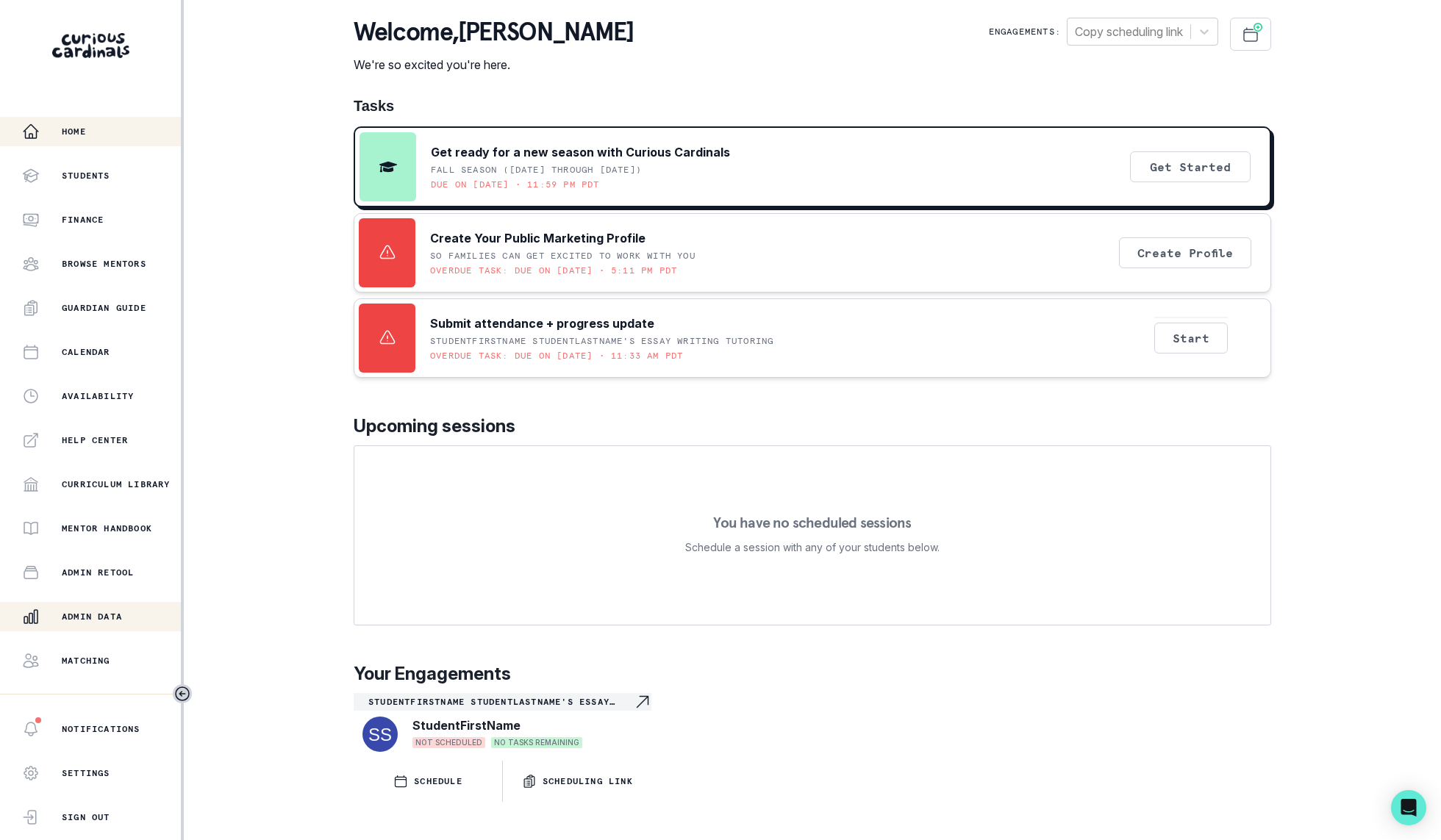
click at [100, 620] on p "Admin Data" at bounding box center [92, 617] width 60 height 12
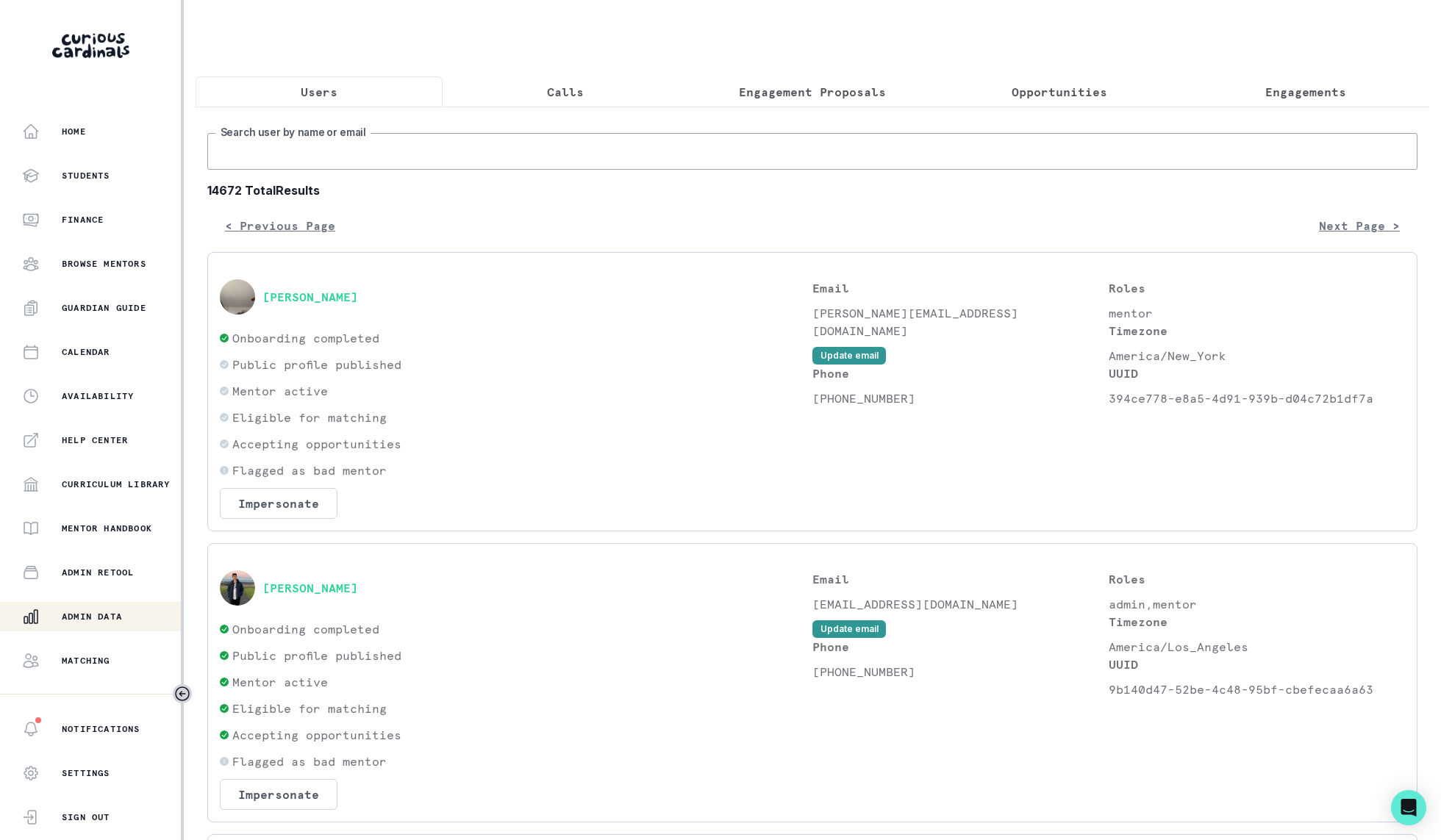
click at [330, 154] on input "Search user by name or email" at bounding box center [812, 151] width 1210 height 37
type input "[PERSON_NAME]"
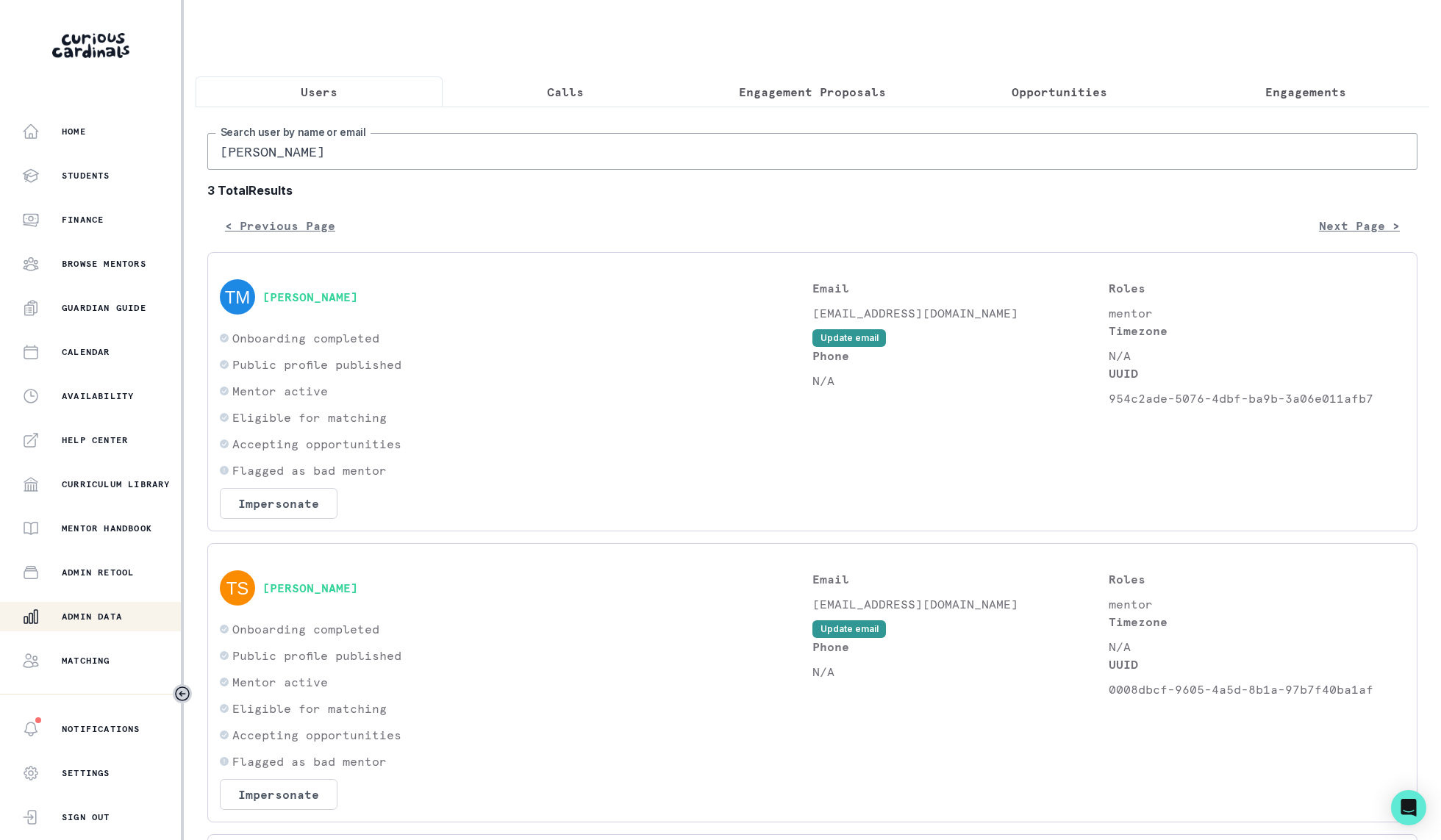
click at [388, 163] on input "[PERSON_NAME]" at bounding box center [812, 151] width 1210 height 37
type input "[PERSON_NAME]"
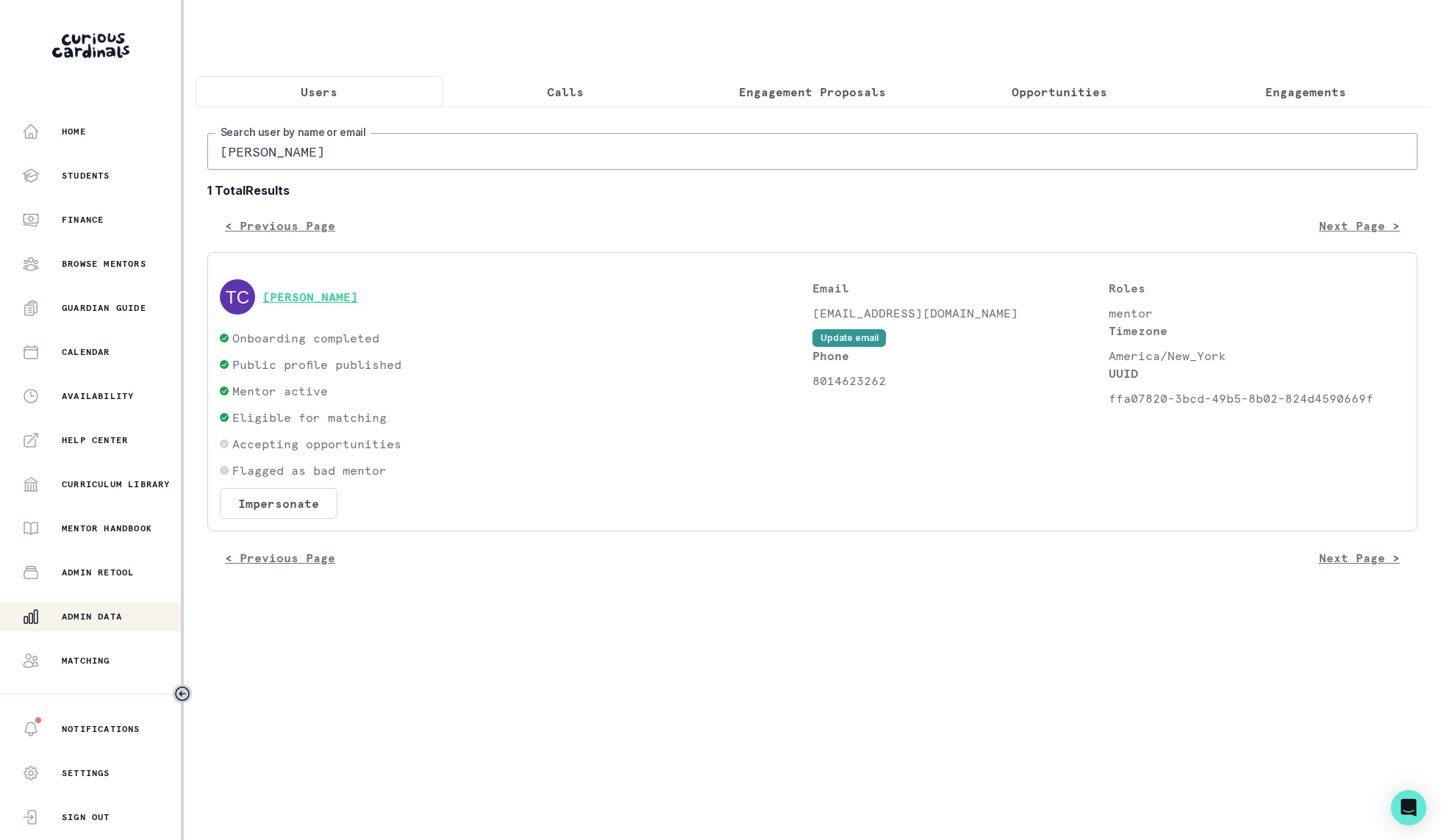
click at [345, 299] on button "[PERSON_NAME]" at bounding box center [310, 297] width 95 height 15
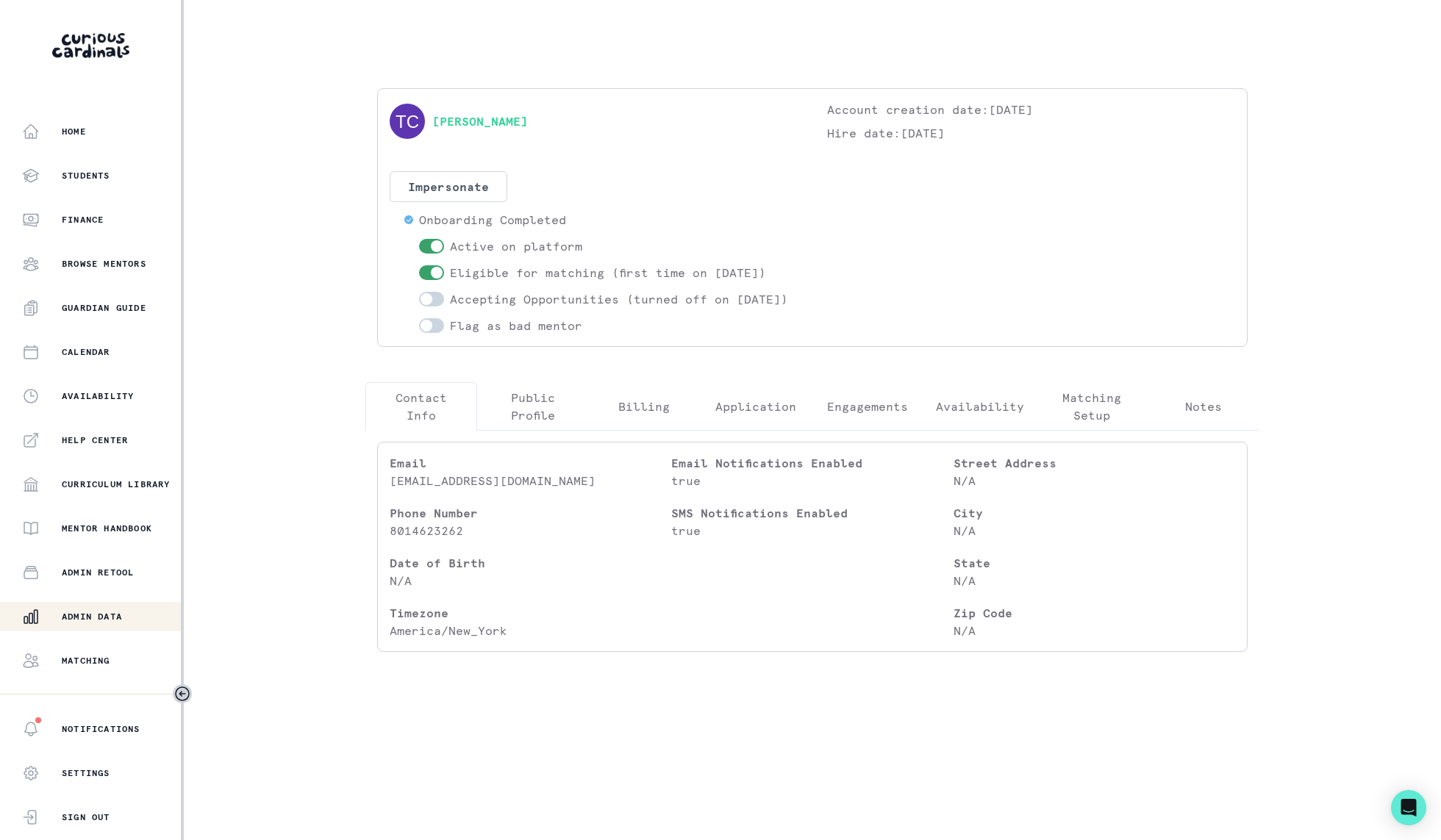
click at [298, 375] on div "Home Students Finance Browse Mentors Guardian Guide Calendar Availability Help …" at bounding box center [720, 420] width 1441 height 840
click at [450, 278] on p "Eligible for matching (first time on [DATE])" at bounding box center [608, 272] width 317 height 18
click at [423, 274] on span at bounding box center [432, 273] width 25 height 15
click at [419, 266] on input "checkbox" at bounding box center [419, 265] width 1 height 1
click at [423, 274] on span at bounding box center [427, 273] width 12 height 12
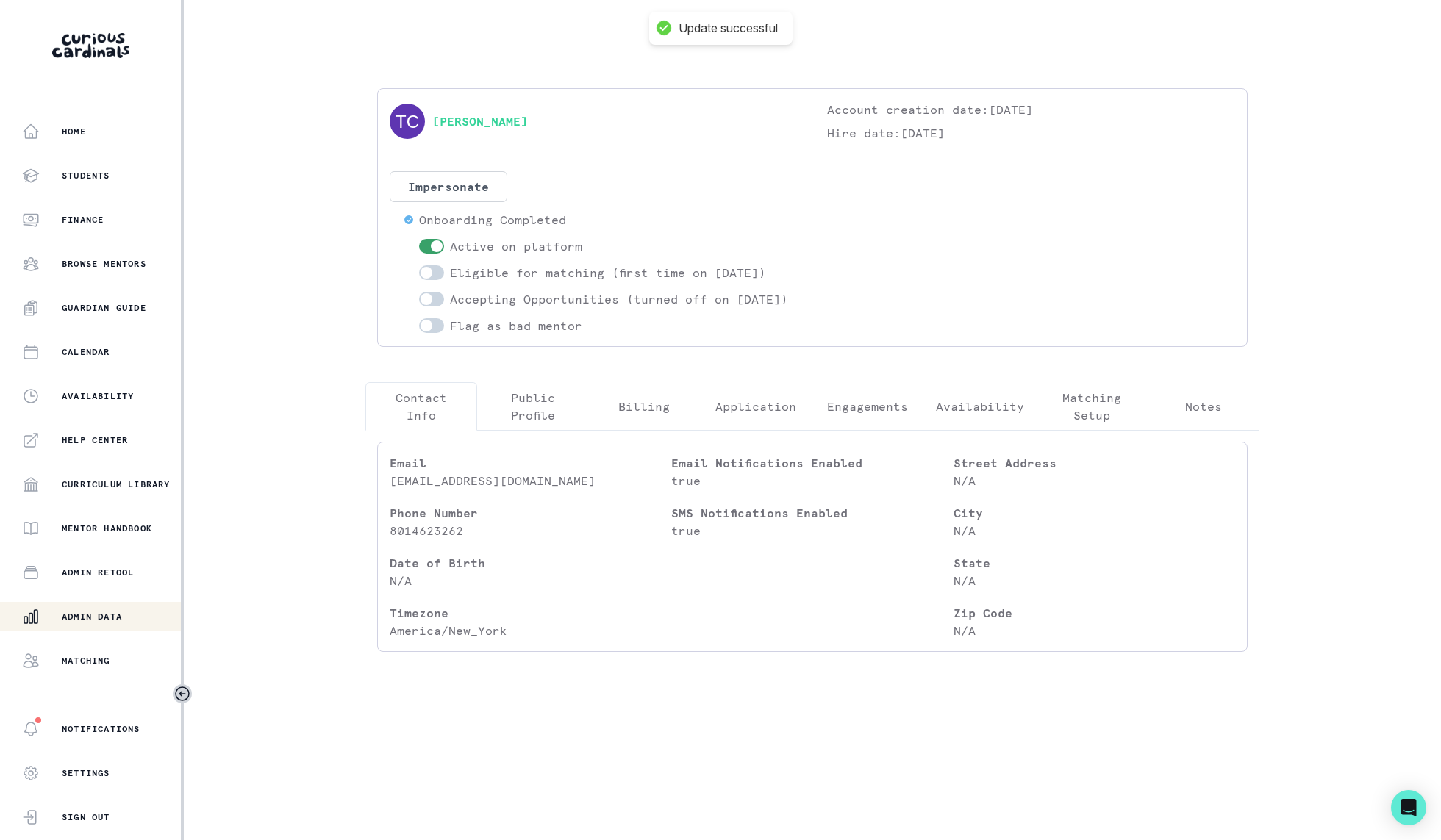
click at [419, 266] on input "checkbox" at bounding box center [419, 265] width 1 height 1
click at [431, 269] on span at bounding box center [437, 273] width 12 height 12
click at [419, 266] on input "checkbox" at bounding box center [419, 265] width 1 height 1
checkbox input "false"
click at [231, 272] on div "Home Students Finance Browse Mentors Guardian Guide Calendar Availability Help …" at bounding box center [720, 420] width 1441 height 840
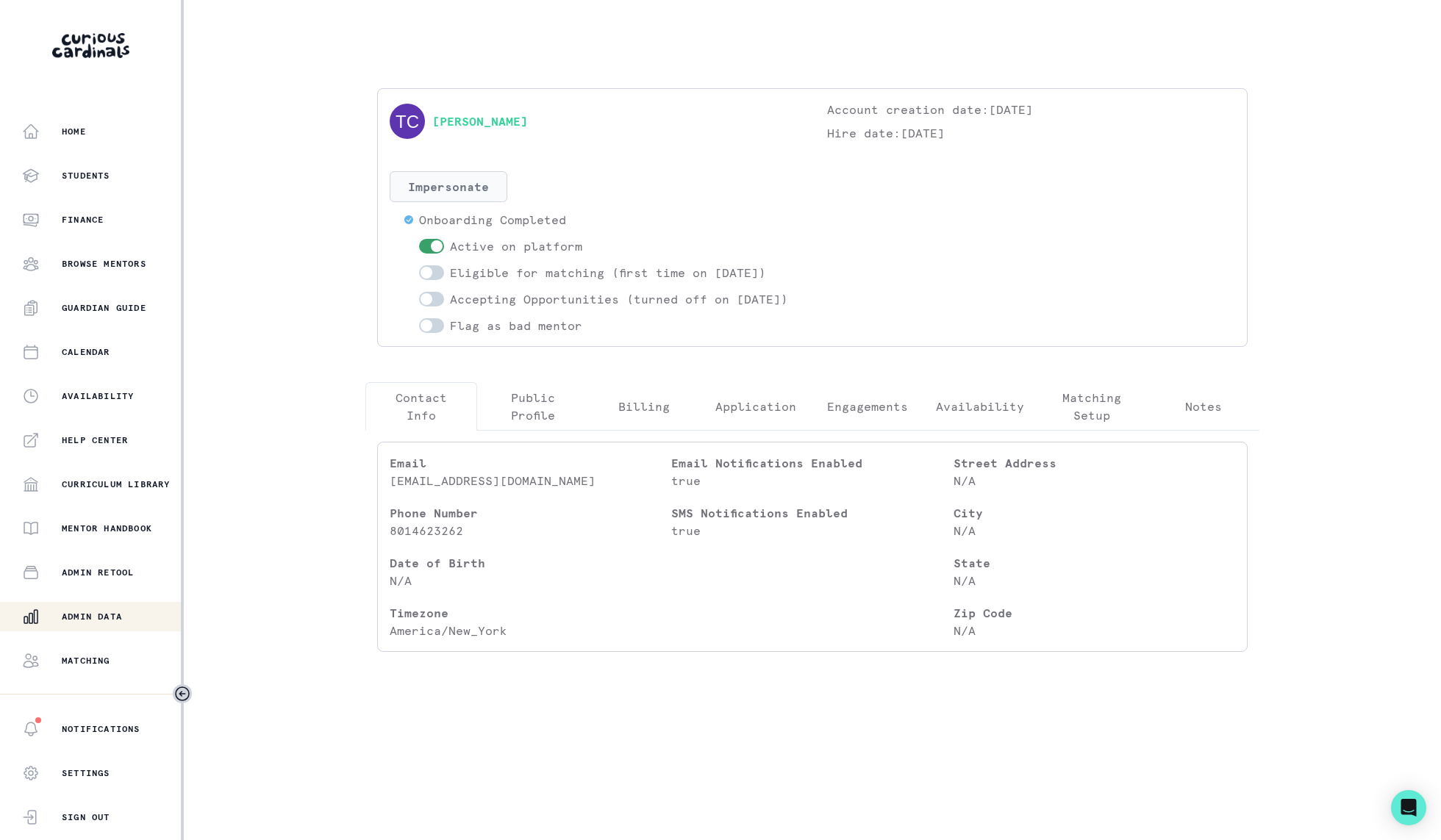
click at [479, 194] on button "Impersonate" at bounding box center [449, 186] width 118 height 31
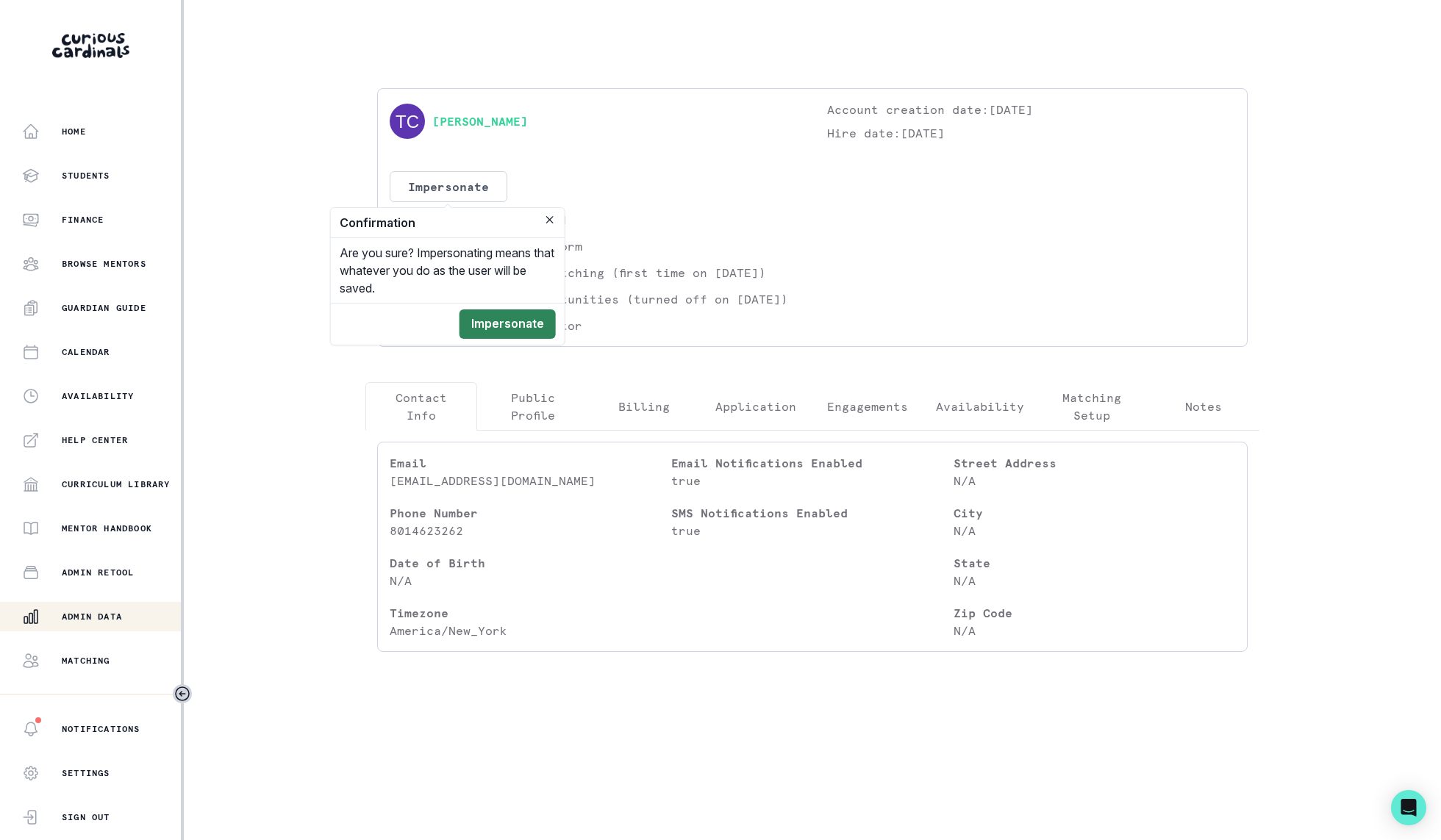
click at [490, 323] on button "Impersonate" at bounding box center [507, 324] width 96 height 29
